Goal: Task Accomplishment & Management: Use online tool/utility

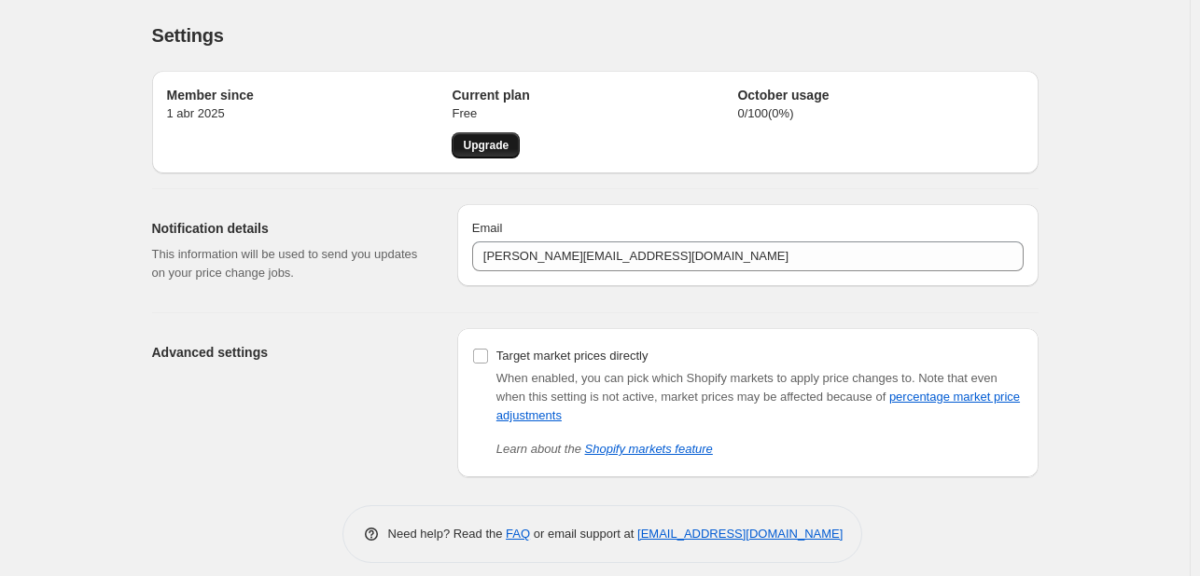
click at [490, 148] on span "Upgrade" at bounding box center [486, 145] width 46 height 15
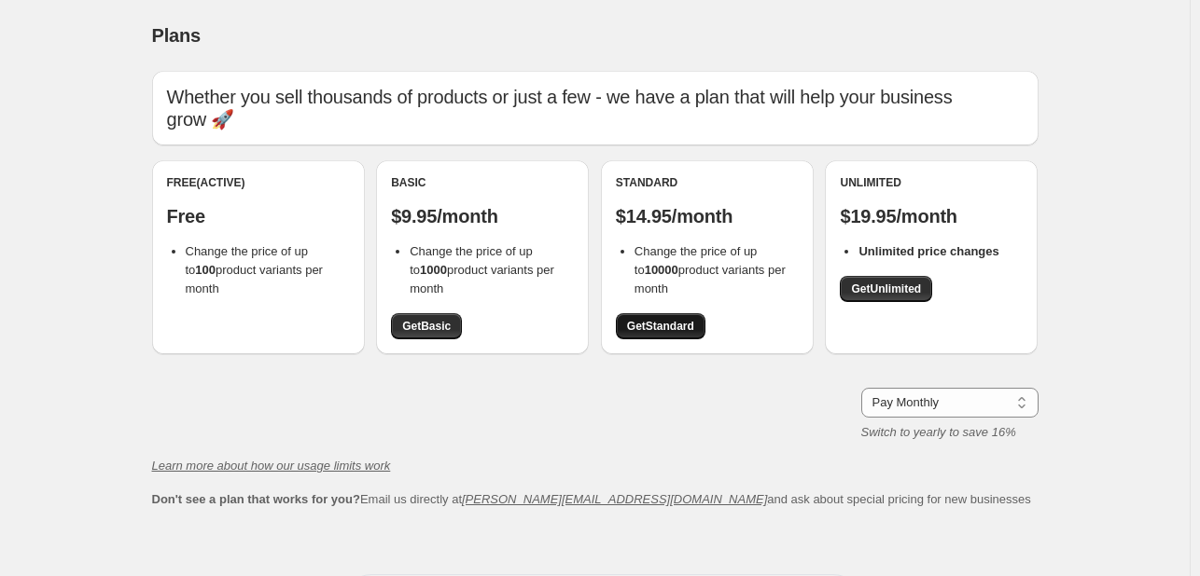
click at [650, 323] on span "Get Standard" at bounding box center [660, 326] width 67 height 15
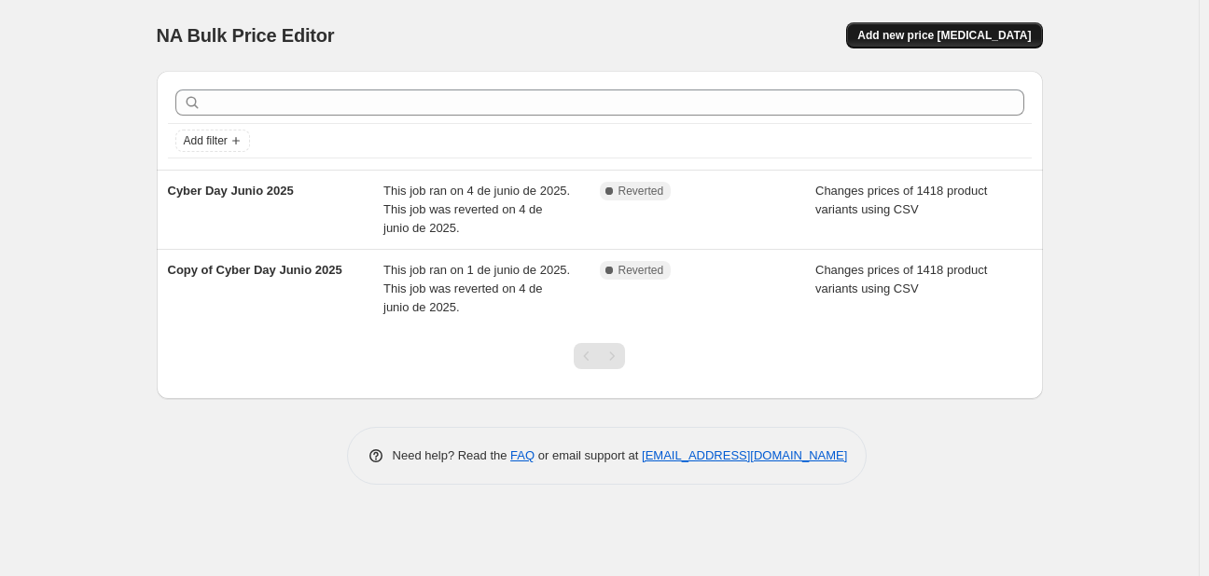
click at [928, 41] on span "Add new price [MEDICAL_DATA]" at bounding box center [943, 35] width 173 height 15
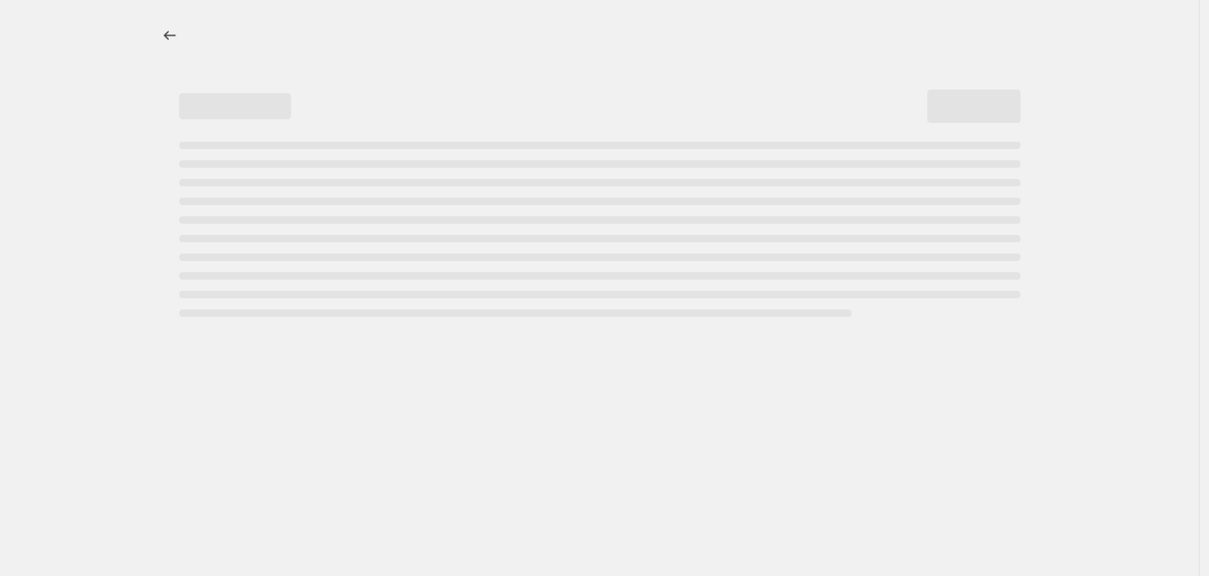
select select "percentage"
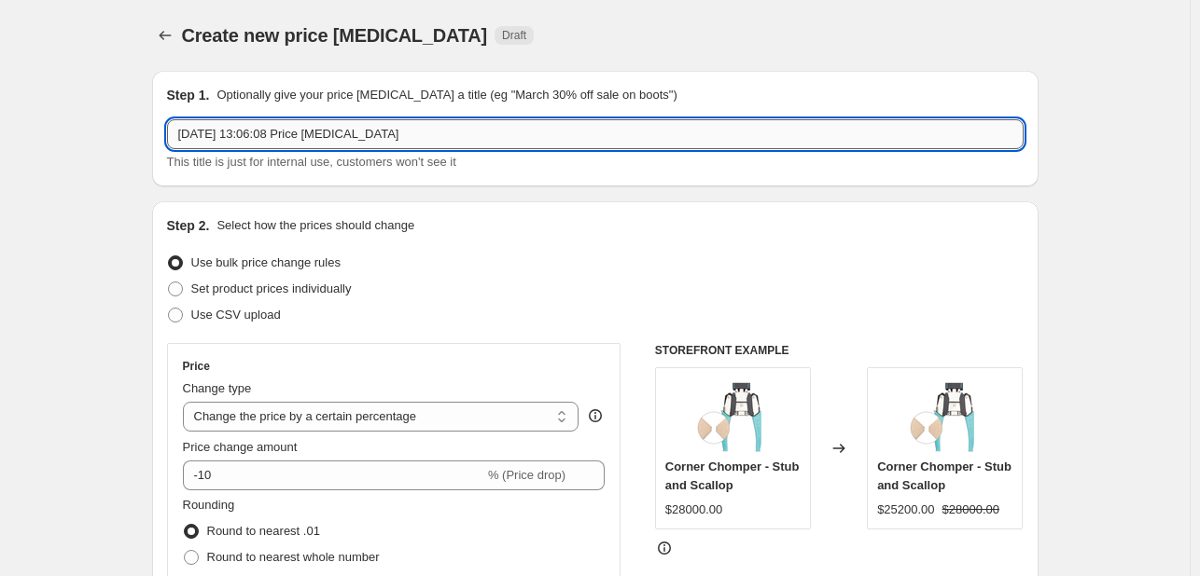
click at [410, 131] on input "[DATE] 13:06:08 Price [MEDICAL_DATA]" at bounding box center [595, 134] width 856 height 30
drag, startPoint x: 446, startPoint y: 138, endPoint x: 124, endPoint y: 190, distance: 326.0
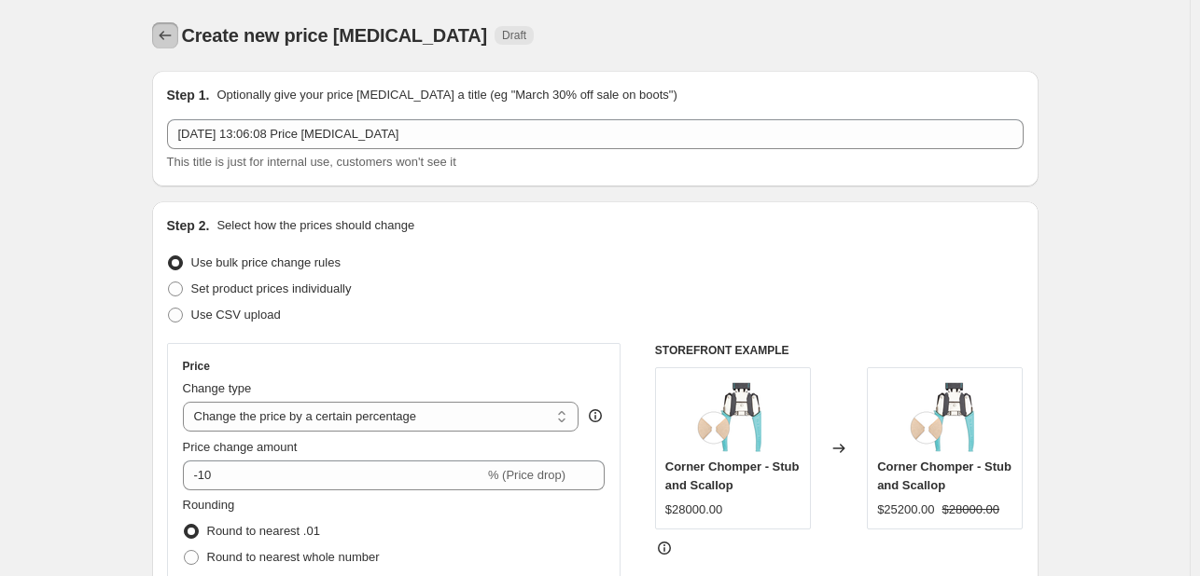
click at [174, 42] on icon "Price change jobs" at bounding box center [165, 35] width 19 height 19
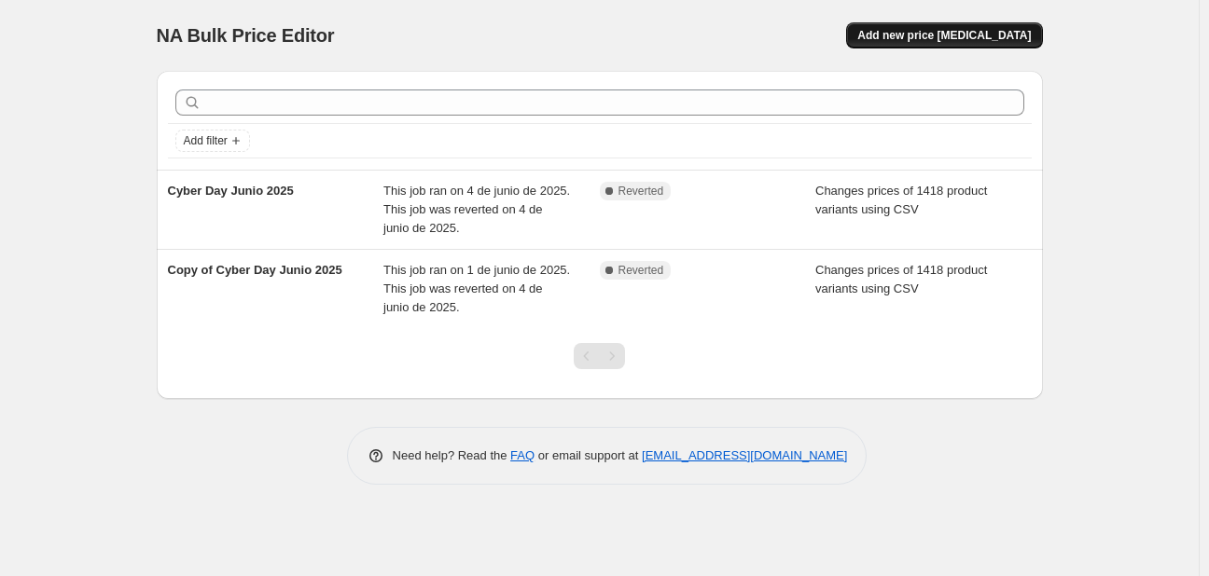
click at [921, 35] on span "Add new price change job" at bounding box center [943, 35] width 173 height 15
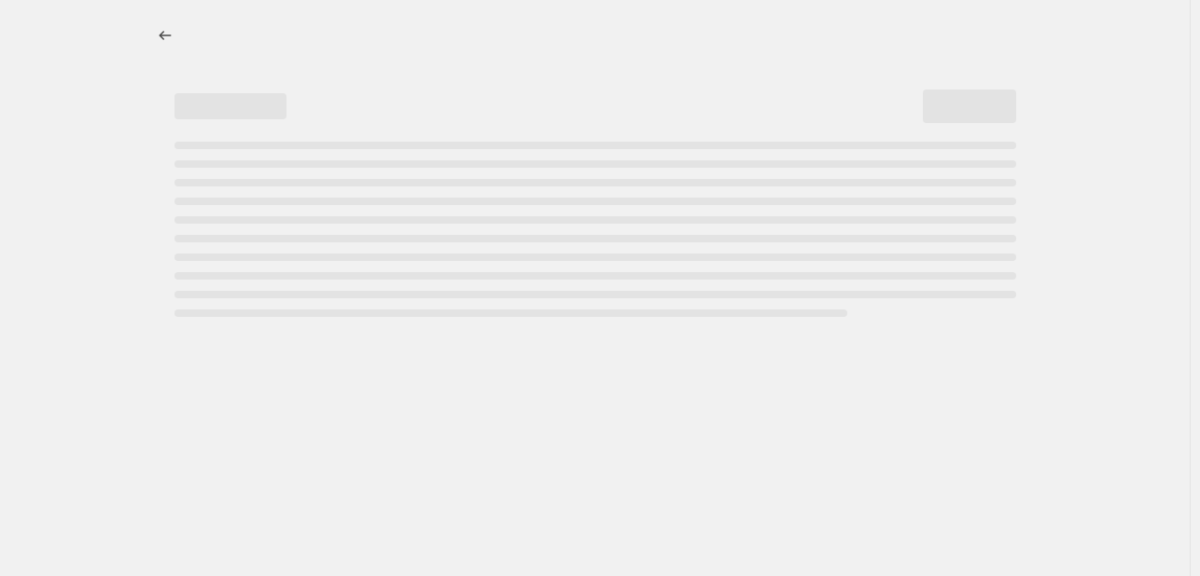
select select "percentage"
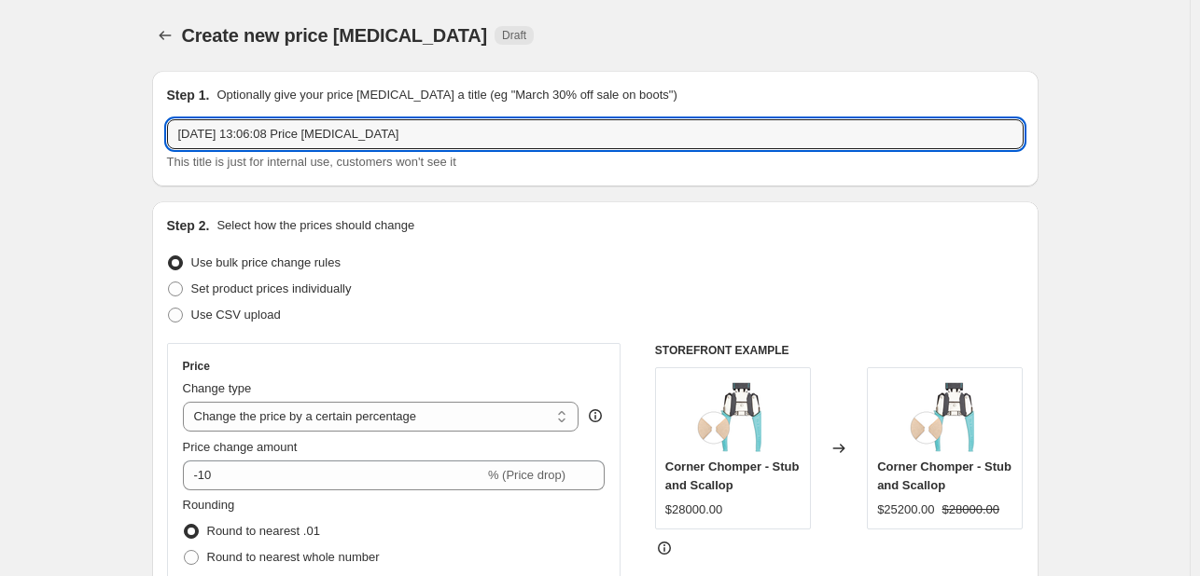
drag, startPoint x: 444, startPoint y: 139, endPoint x: 4, endPoint y: 139, distance: 440.3
type input "Cyber Octubre 2025"
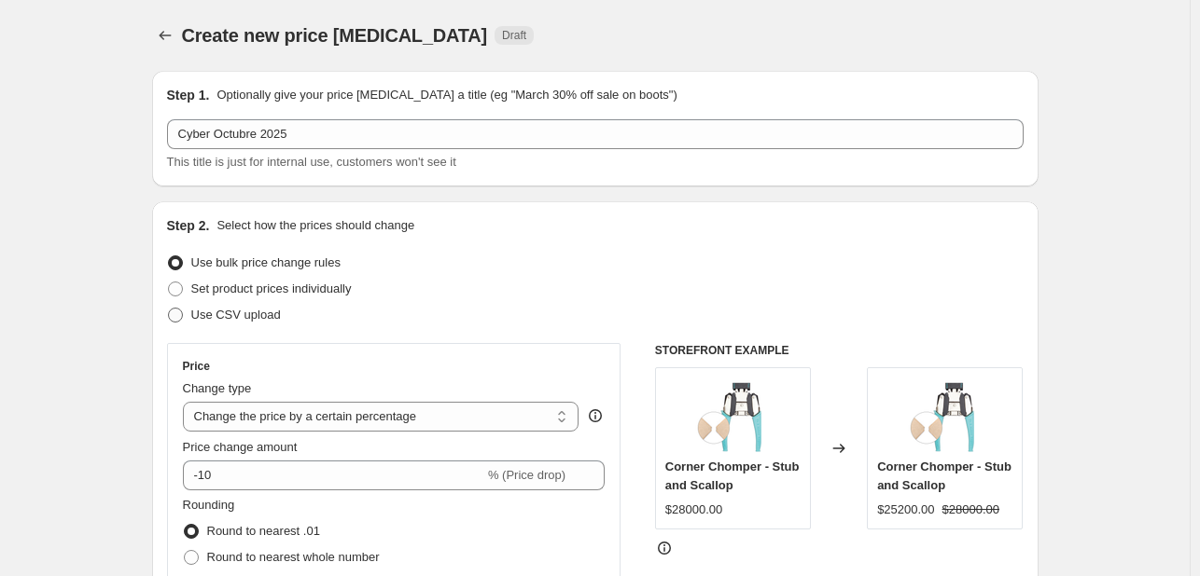
click at [183, 313] on span at bounding box center [175, 315] width 15 height 15
click at [169, 309] on input "Use CSV upload" at bounding box center [168, 308] width 1 height 1
radio input "true"
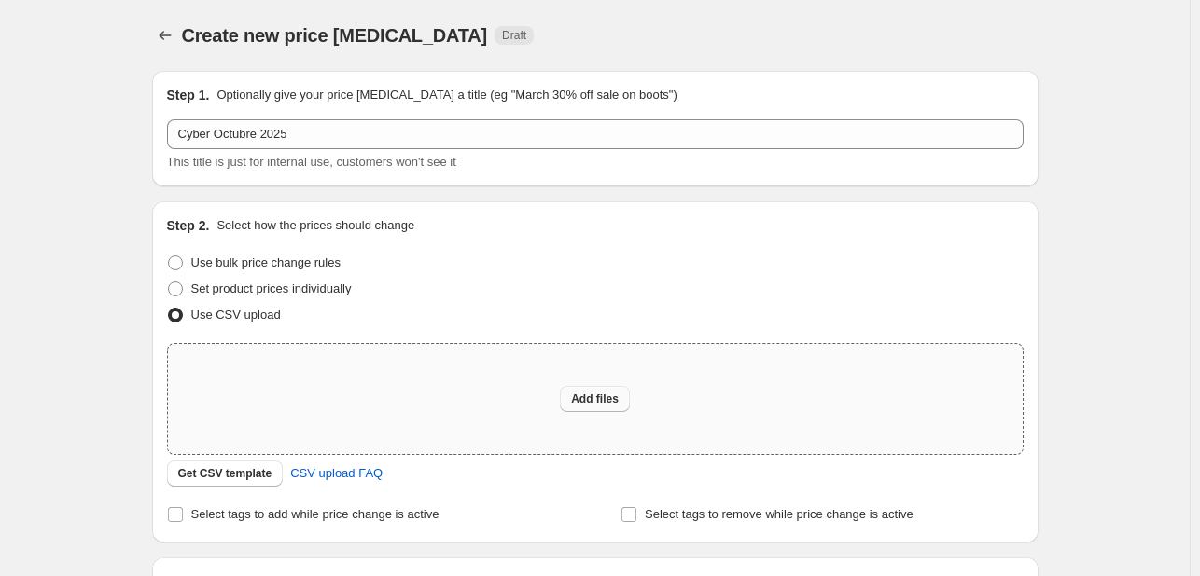
click at [615, 404] on span "Add files" at bounding box center [595, 399] width 48 height 15
type input "C:\fakepath\Cyber Octubre 2025 csv_template_user_55885.csv"
click at [701, 531] on icon "button" at bounding box center [694, 529] width 16 height 16
click at [1075, 458] on div "Create new price change job. This page is ready Create new price change job Dra…" at bounding box center [594, 416] width 1189 height 832
click at [35, 130] on div "Create new price change job. This page is ready Create new price change job Dra…" at bounding box center [594, 416] width 1189 height 832
